Goal: Task Accomplishment & Management: Use online tool/utility

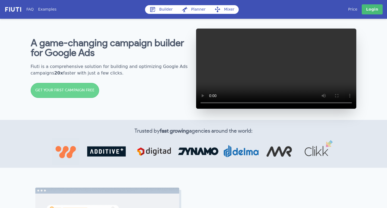
click at [357, 10] on link "Price" at bounding box center [352, 10] width 9 height 6
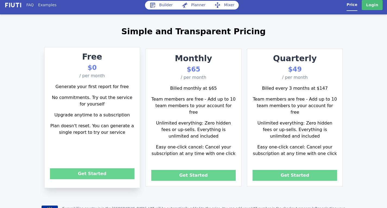
scroll to position [4, 0]
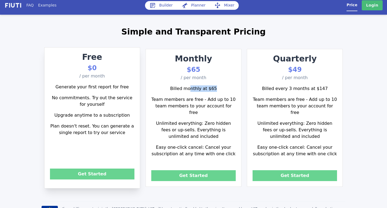
drag, startPoint x: 223, startPoint y: 91, endPoint x: 176, endPoint y: 87, distance: 47.5
click at [176, 87] on p "Billed monthly at $65" at bounding box center [193, 88] width 84 height 11
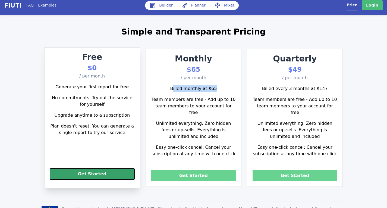
click at [81, 173] on button "Get Started" at bounding box center [92, 173] width 84 height 11
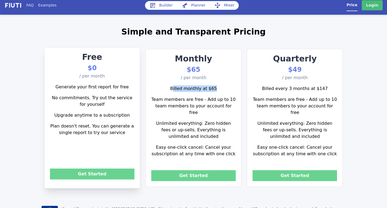
click at [157, 4] on link "Builder" at bounding box center [161, 5] width 32 height 9
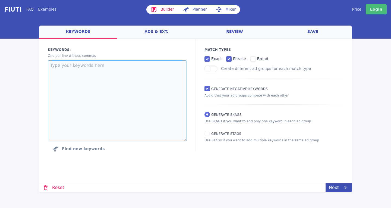
click at [125, 82] on textarea at bounding box center [117, 100] width 139 height 81
click at [159, 29] on link "ads & ext." at bounding box center [156, 32] width 78 height 13
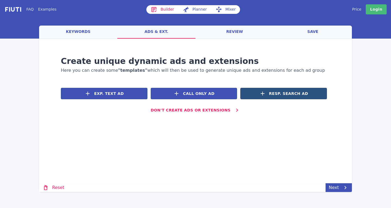
click at [261, 95] on button "Resp. Search Ad" at bounding box center [283, 93] width 87 height 11
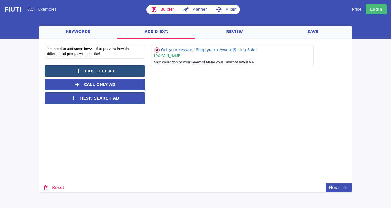
click at [99, 68] on span "Exp. Text Ad" at bounding box center [100, 71] width 30 height 6
click at [100, 72] on span "Exp. Text Ad" at bounding box center [100, 71] width 30 height 6
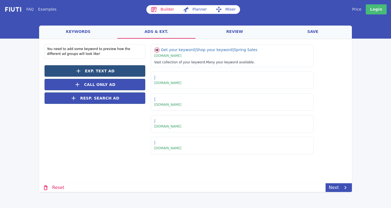
click at [100, 72] on span "Exp. Text Ad" at bounding box center [100, 71] width 30 height 6
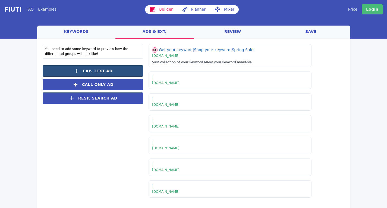
click at [100, 72] on span "Exp. Text Ad" at bounding box center [98, 71] width 30 height 6
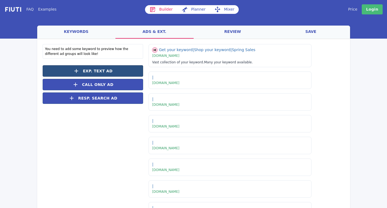
click at [100, 72] on span "Exp. Text Ad" at bounding box center [98, 71] width 30 height 6
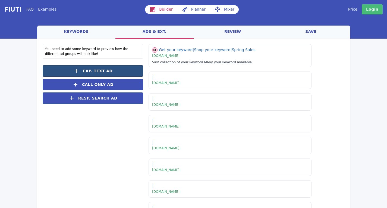
click at [100, 72] on span "Exp. Text Ad" at bounding box center [98, 71] width 30 height 6
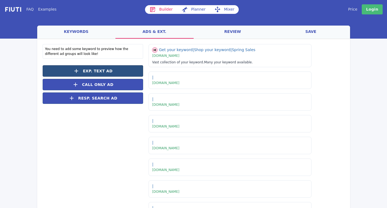
click at [100, 72] on span "Exp. Text Ad" at bounding box center [98, 71] width 30 height 6
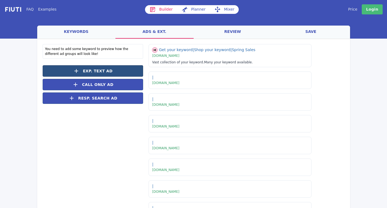
click at [100, 72] on span "Exp. Text Ad" at bounding box center [98, 71] width 30 height 6
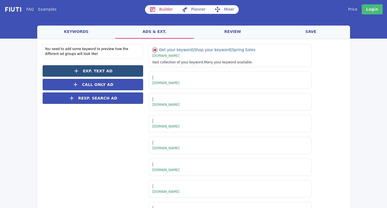
click at [100, 72] on span "Exp. Text Ad" at bounding box center [98, 71] width 30 height 6
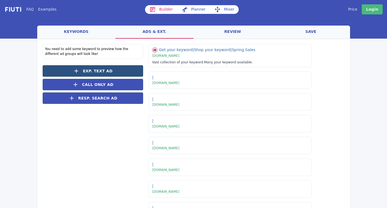
click at [100, 72] on span "Exp. Text Ad" at bounding box center [98, 71] width 30 height 6
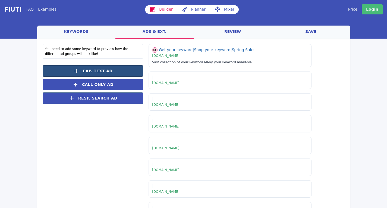
click at [100, 72] on span "Exp. Text Ad" at bounding box center [98, 71] width 30 height 6
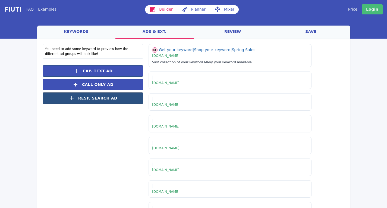
click at [99, 100] on span "Resp. Search Ad" at bounding box center [97, 98] width 39 height 6
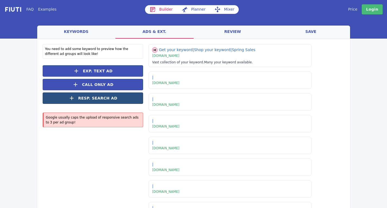
click at [99, 100] on span "Resp. Search Ad" at bounding box center [97, 98] width 39 height 6
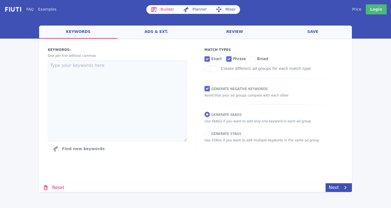
click at [178, 32] on link "ads & ext." at bounding box center [156, 32] width 78 height 13
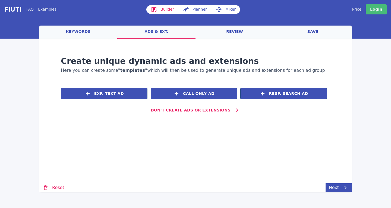
click at [85, 37] on link "keywords" at bounding box center [78, 32] width 78 height 13
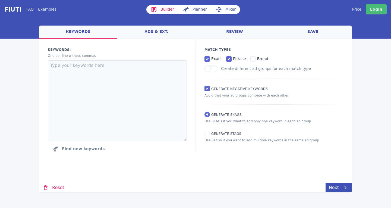
click at [301, 37] on link "save" at bounding box center [313, 32] width 78 height 13
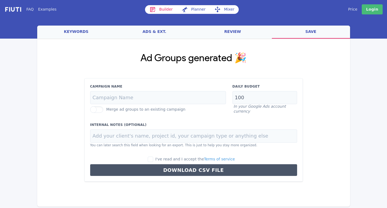
scroll to position [3, 0]
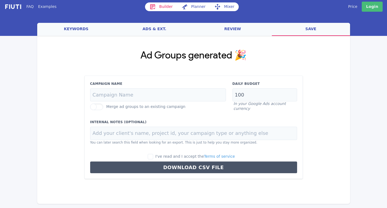
click at [236, 27] on link "review" at bounding box center [233, 29] width 78 height 13
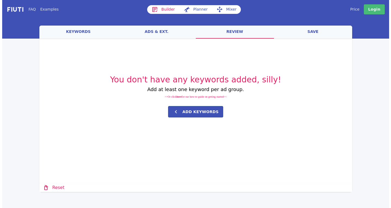
scroll to position [0, 0]
click at [170, 36] on link "ads & ext." at bounding box center [156, 32] width 78 height 13
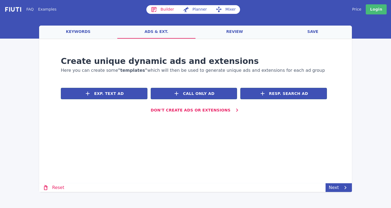
click at [73, 34] on link "keywords" at bounding box center [78, 32] width 78 height 13
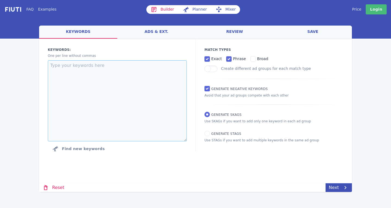
click at [184, 74] on textarea at bounding box center [117, 100] width 139 height 81
click at [0, 89] on div "FAQ Examples Builder Planner Mixer My campaigns Price Settings Login Logout wel…" at bounding box center [195, 96] width 391 height 192
click at [125, 90] on textarea at bounding box center [117, 100] width 139 height 81
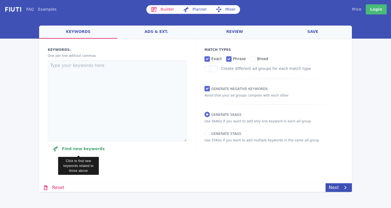
click at [90, 148] on button "Find new keywords" at bounding box center [78, 148] width 61 height 11
select select "2840"
select select "1000"
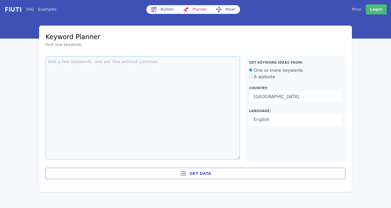
click at [103, 73] on textarea at bounding box center [143, 107] width 194 height 103
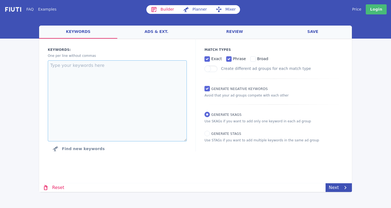
click at [80, 66] on textarea at bounding box center [117, 100] width 139 height 81
click at [139, 68] on textarea at bounding box center [117, 100] width 139 height 81
paste textarea "loremi do sit ametconse adipiscin elitse doeiusmod tempor inci utl etdolorem al…"
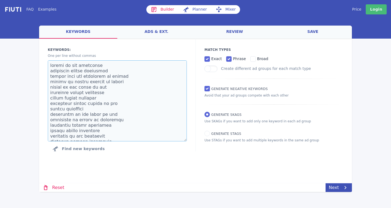
scroll to position [183, 0]
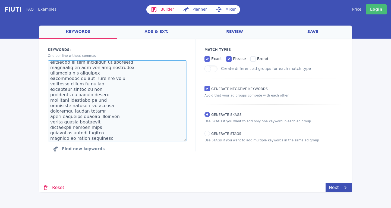
type textarea "loremi do sit ametconse adipiscin elitse doeiusmod tempor inci utl etdolorem al…"
click at [209, 69] on label at bounding box center [210, 68] width 13 height 7
click at [0, 0] on input "Create different ad groups for each match type" at bounding box center [0, 0] width 0 height 0
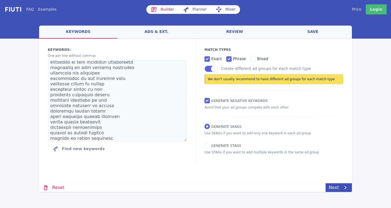
click at [209, 69] on label at bounding box center [210, 68] width 13 height 7
click at [0, 0] on input "Create different ad groups for each match type" at bounding box center [0, 0] width 0 height 0
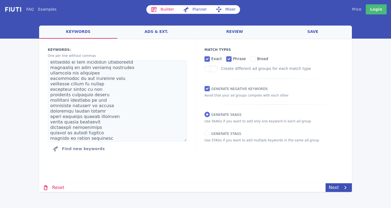
click at [205, 87] on input "Generate Negative keywords" at bounding box center [206, 88] width 5 height 5
checkbox input "false"
click at [341, 193] on div "FAQ Examples Builder Planner Mixer My campaigns Price Settings Login Logout wel…" at bounding box center [195, 104] width 391 height 208
click at [339, 187] on link "Next" at bounding box center [339, 187] width 26 height 9
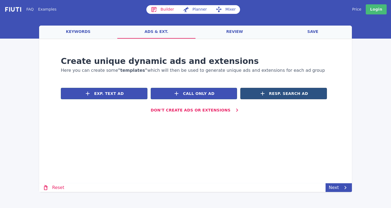
click at [273, 95] on span "Resp. Search Ad" at bounding box center [288, 94] width 39 height 6
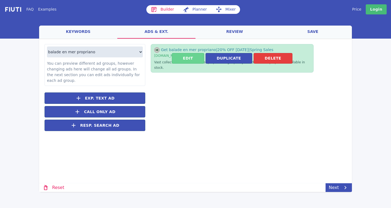
click at [192, 57] on button "Edit" at bounding box center [188, 58] width 32 height 11
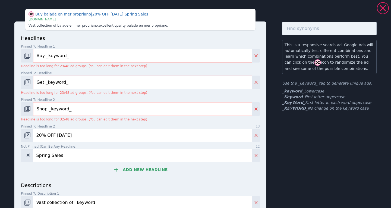
click at [130, 61] on input "Buy _keyword_" at bounding box center [142, 56] width 219 height 14
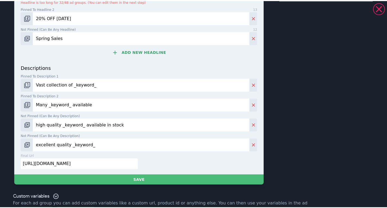
scroll to position [0, 0]
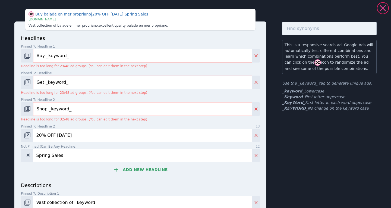
click at [385, 6] on icon at bounding box center [382, 8] width 11 height 11
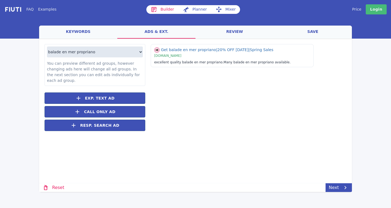
click at [243, 110] on div "Get balade en mer propriano | 20% OFF [DATE] | Spring Sales | [DOMAIN_NAME] exc…" at bounding box center [245, 90] width 201 height 92
click at [339, 187] on link "Next" at bounding box center [339, 187] width 26 height 9
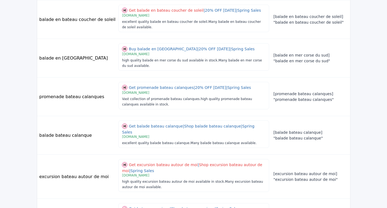
scroll to position [277, 0]
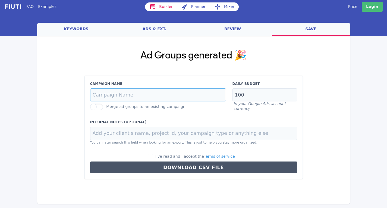
click at [181, 93] on input "Campaign Name" at bounding box center [158, 94] width 136 height 13
type input "fsd"
click at [130, 128] on input at bounding box center [193, 133] width 207 height 13
click at [95, 105] on label at bounding box center [96, 106] width 13 height 7
click at [0, 0] on input "Merge ad groups to an existing campaign" at bounding box center [0, 0] width 0 height 0
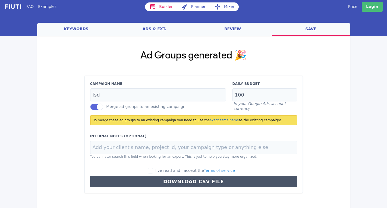
click at [95, 105] on label at bounding box center [96, 106] width 13 height 7
click at [0, 0] on input "Merge ad groups to an existing campaign" at bounding box center [0, 0] width 0 height 0
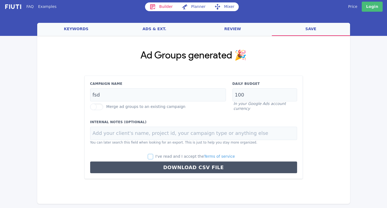
click at [153, 155] on input "I've read and I accept the Terms of service" at bounding box center [150, 156] width 5 height 5
checkbox input "true"
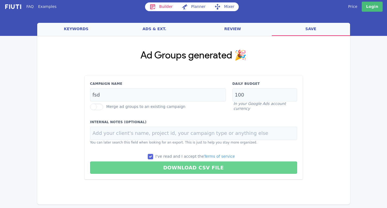
click at [172, 167] on button "Download CSV File" at bounding box center [193, 167] width 207 height 12
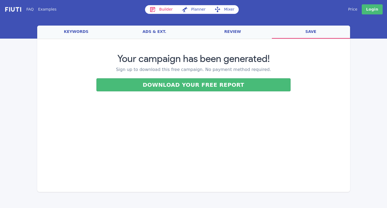
scroll to position [0, 0]
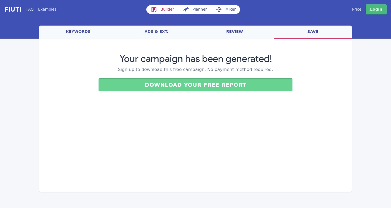
click at [200, 85] on button "Download your free report" at bounding box center [196, 84] width 194 height 13
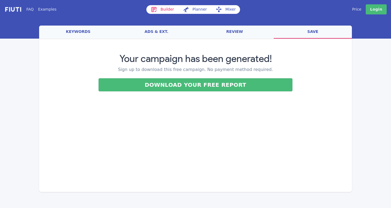
click at [84, 33] on link "keywords" at bounding box center [78, 32] width 78 height 13
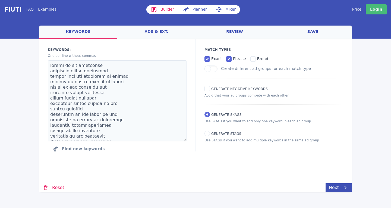
click at [155, 32] on link "ads & ext." at bounding box center [156, 32] width 78 height 13
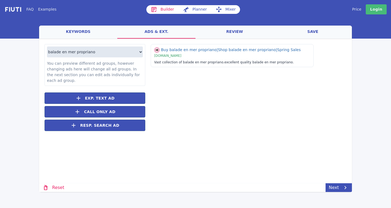
click at [229, 30] on link "review" at bounding box center [235, 32] width 78 height 13
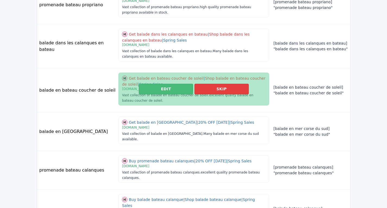
scroll to position [134, 0]
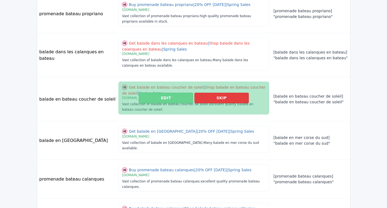
click at [148, 93] on button "Edit" at bounding box center [166, 98] width 54 height 11
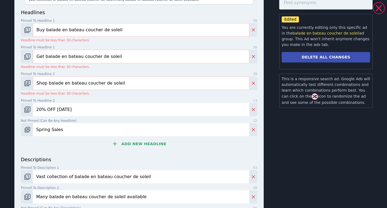
scroll to position [0, 0]
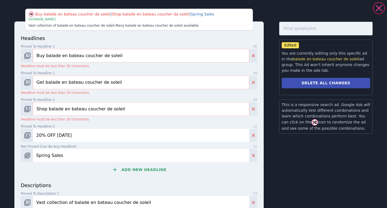
click at [383, 6] on icon at bounding box center [378, 8] width 11 height 11
